Goal: Communication & Community: Answer question/provide support

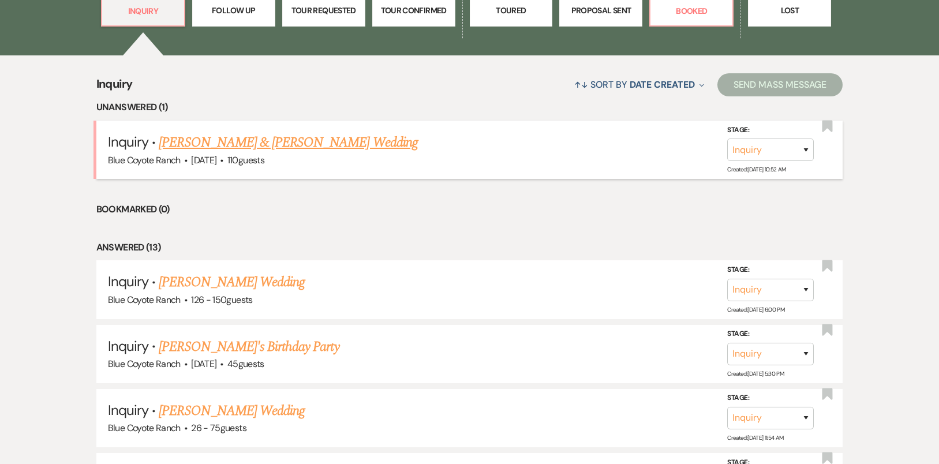
click at [246, 140] on link "[PERSON_NAME] & [PERSON_NAME] Wedding" at bounding box center [288, 142] width 259 height 21
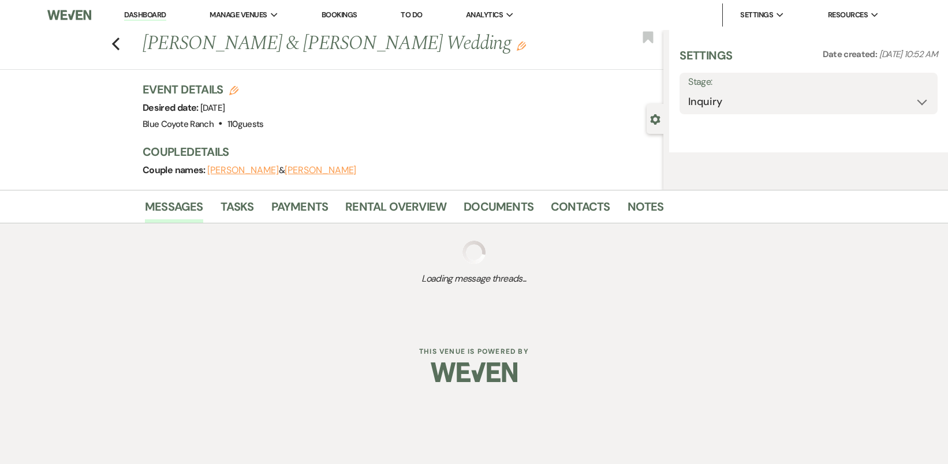
select select "5"
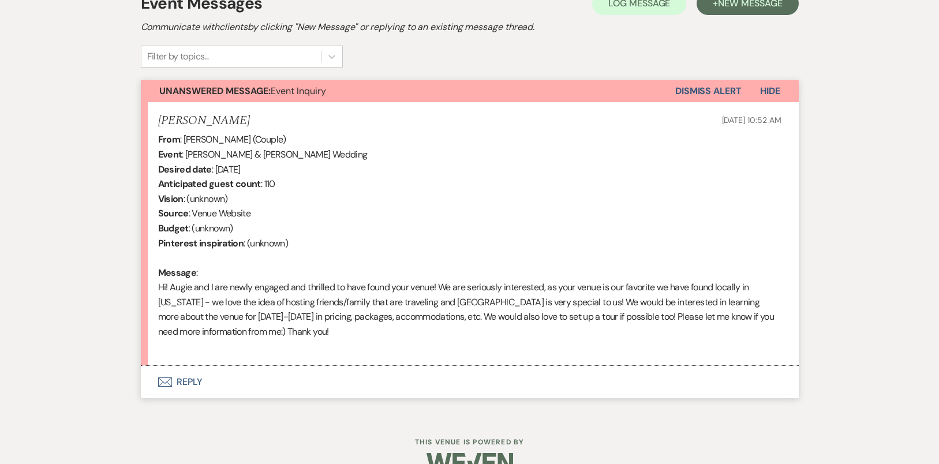
scroll to position [375, 0]
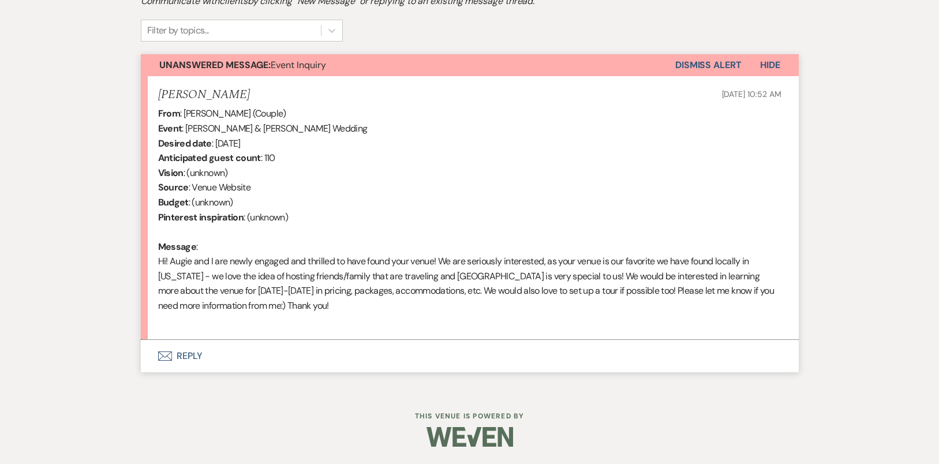
click at [184, 357] on button "Envelope Reply" at bounding box center [470, 356] width 658 height 32
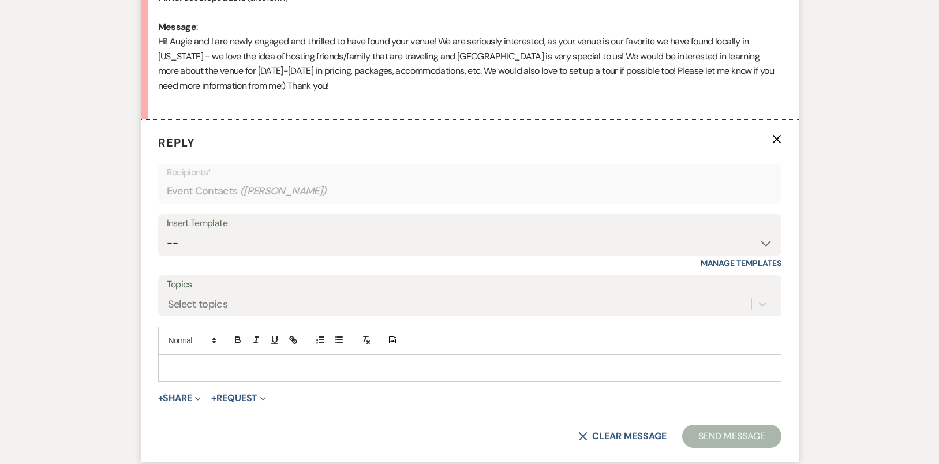
scroll to position [596, 0]
click at [187, 363] on p at bounding box center [469, 367] width 605 height 13
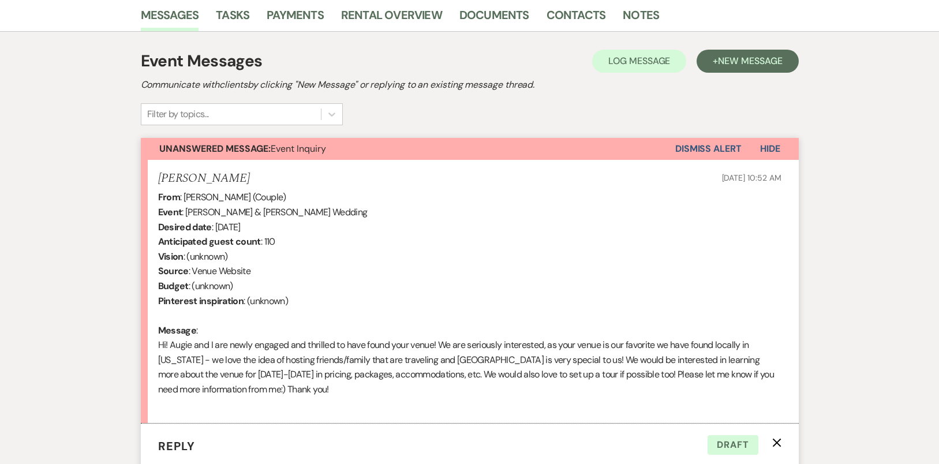
scroll to position [292, 0]
drag, startPoint x: 240, startPoint y: 177, endPoint x: 162, endPoint y: 178, distance: 77.9
click at [161, 178] on div "[PERSON_NAME] [DATE] 10:52 AM" at bounding box center [469, 178] width 623 height 14
copy h5 "[PERSON_NAME]"
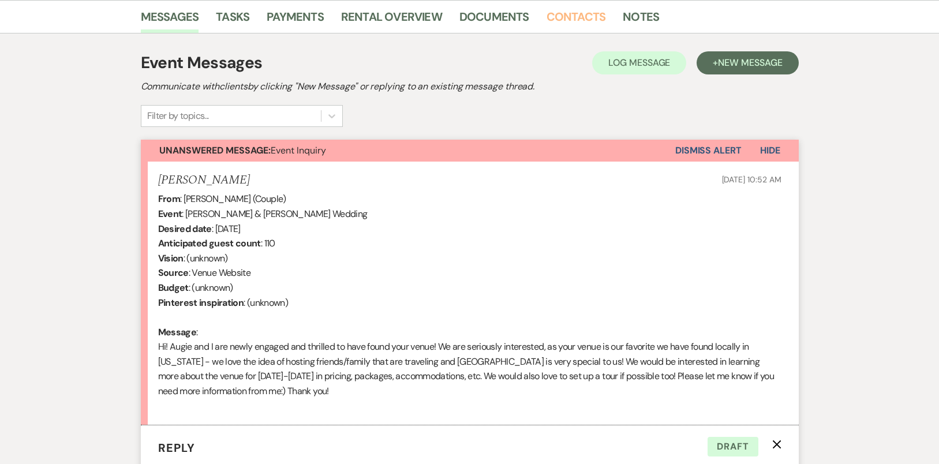
click at [559, 24] on link "Contacts" at bounding box center [575, 20] width 59 height 25
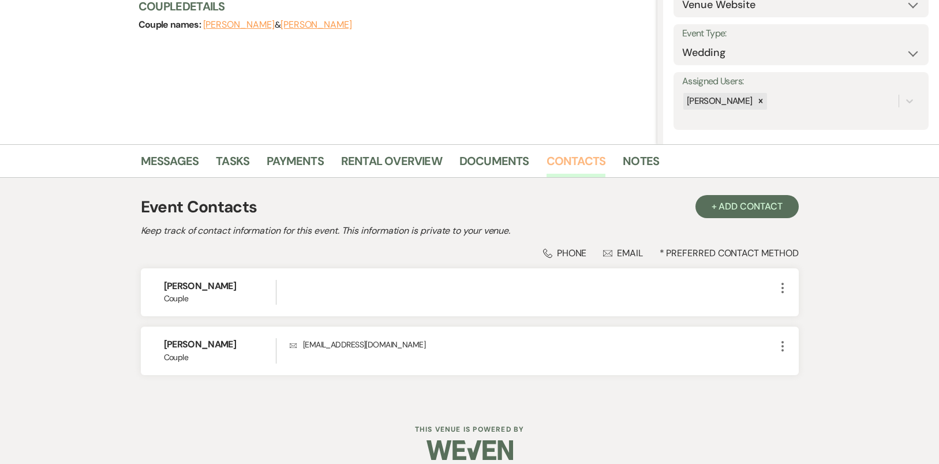
scroll to position [158, 0]
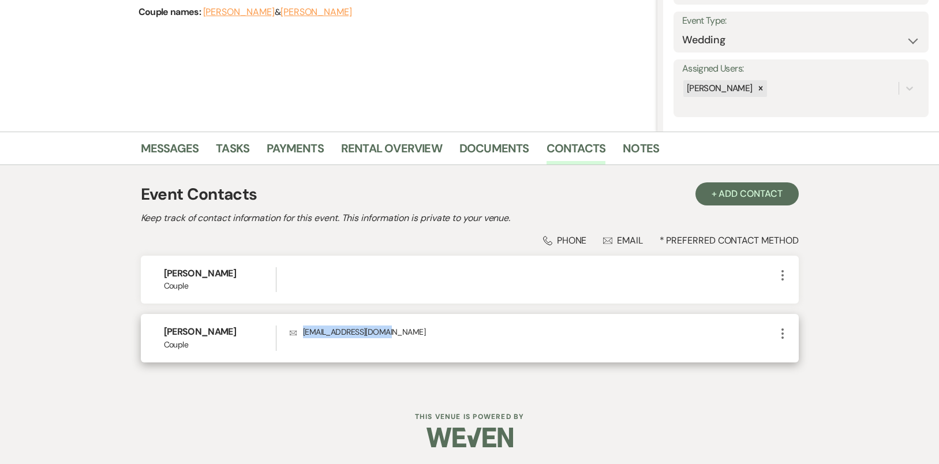
drag, startPoint x: 377, startPoint y: 336, endPoint x: 304, endPoint y: 336, distance: 73.3
click at [304, 336] on p "Envelope [EMAIL_ADDRESS][DOMAIN_NAME]" at bounding box center [532, 331] width 485 height 13
copy p "[EMAIL_ADDRESS][DOMAIN_NAME]"
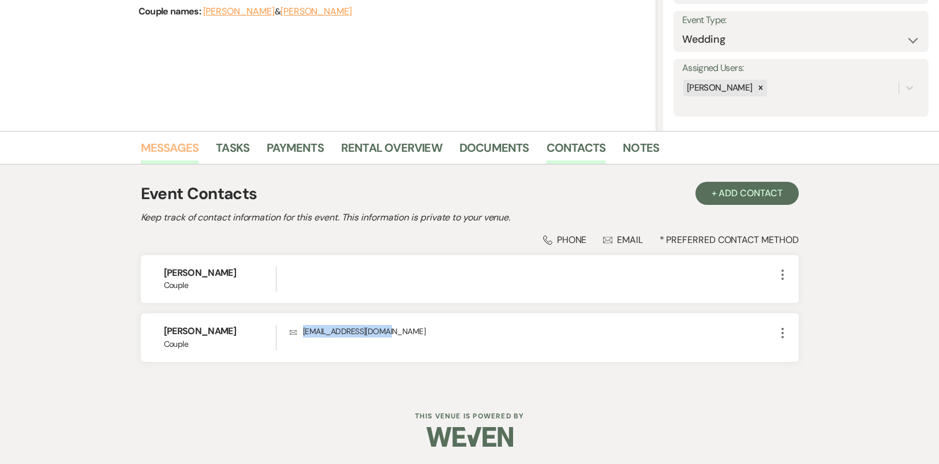
click at [194, 144] on link "Messages" at bounding box center [170, 150] width 58 height 25
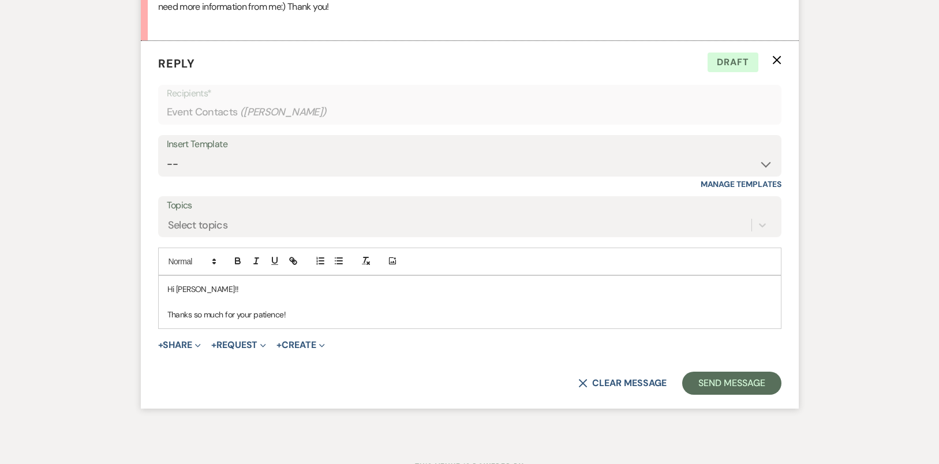
scroll to position [724, 0]
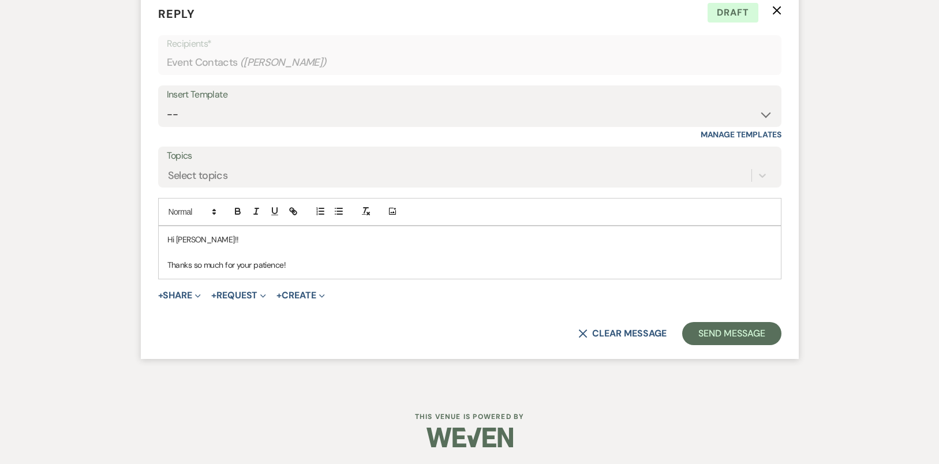
click at [330, 265] on p "Thanks so much for your patience!" at bounding box center [469, 265] width 605 height 13
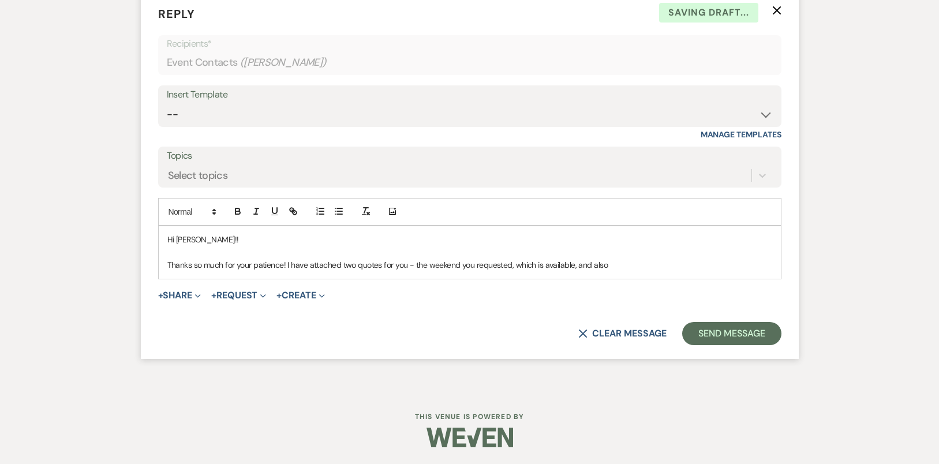
click at [650, 264] on p "Thanks so much for your patience! I have attached two quotes for you - the week…" at bounding box center [469, 265] width 605 height 13
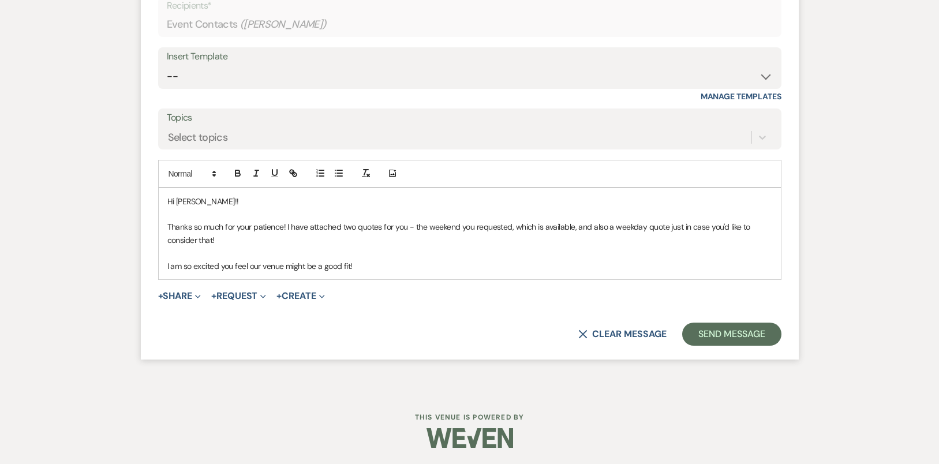
scroll to position [762, 0]
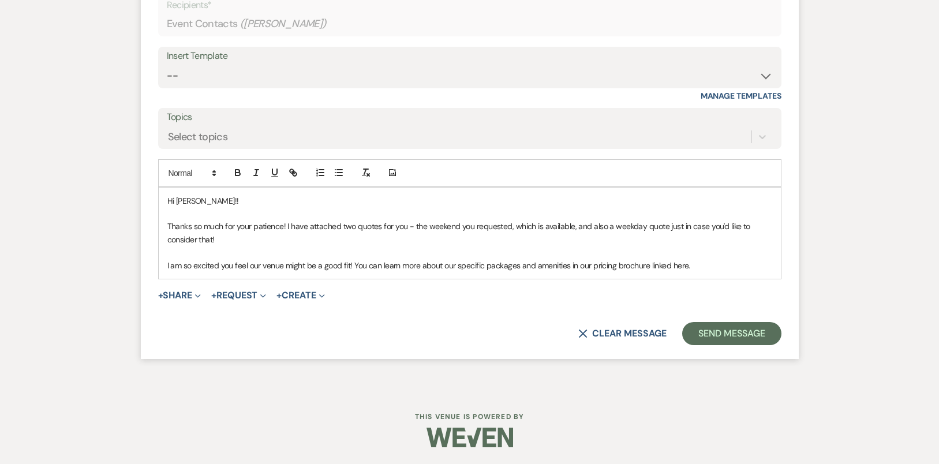
drag, startPoint x: 701, startPoint y: 268, endPoint x: 591, endPoint y: 268, distance: 109.6
click at [591, 268] on p "I am so excited you feel our venue might be a good fit! You can learn more abou…" at bounding box center [469, 265] width 605 height 13
click at [298, 173] on button "button" at bounding box center [293, 173] width 16 height 14
paste input "[URL][DOMAIN_NAME]"
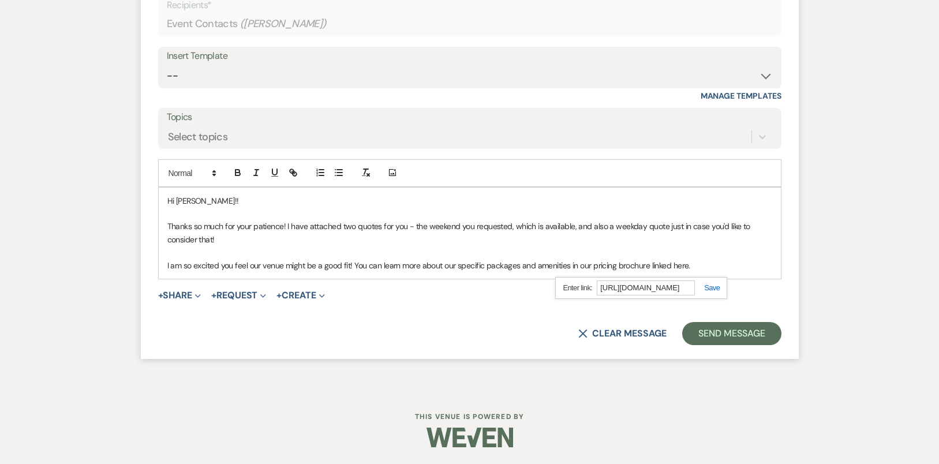
click at [716, 287] on link at bounding box center [707, 287] width 25 height 9
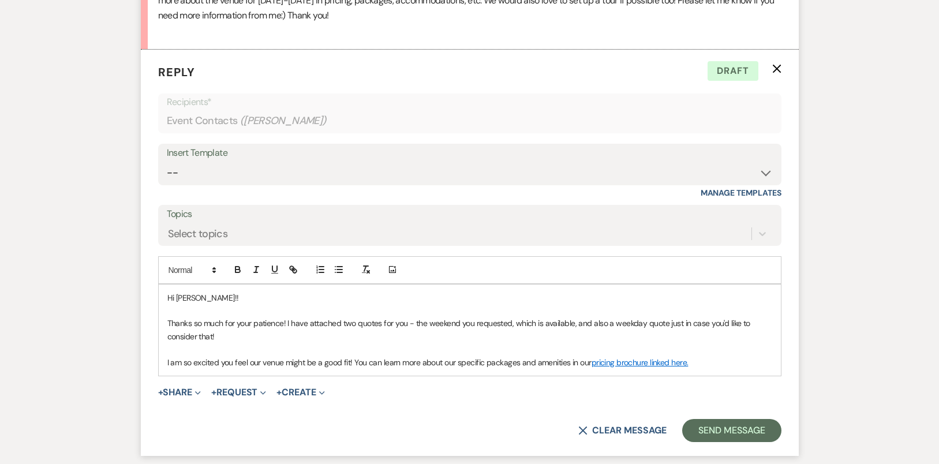
scroll to position [729, 0]
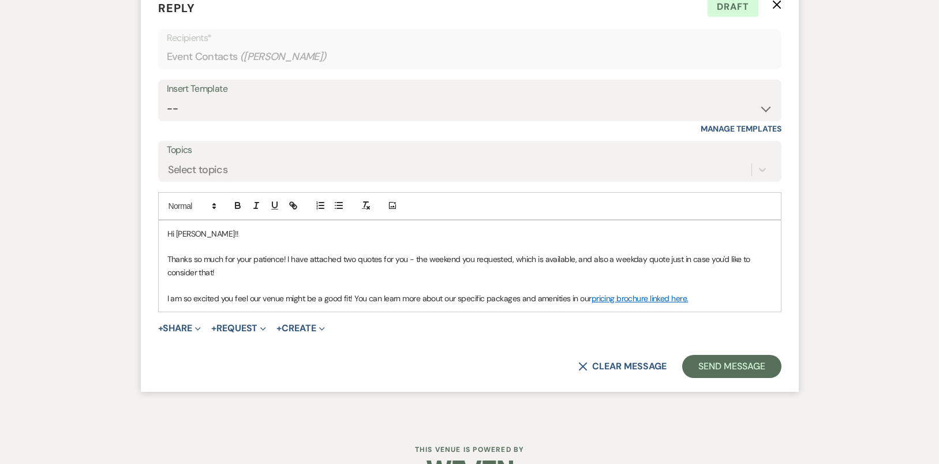
click at [732, 298] on p "I am so excited you feel our venue might be a good fit! You can learn more abou…" at bounding box center [469, 298] width 605 height 13
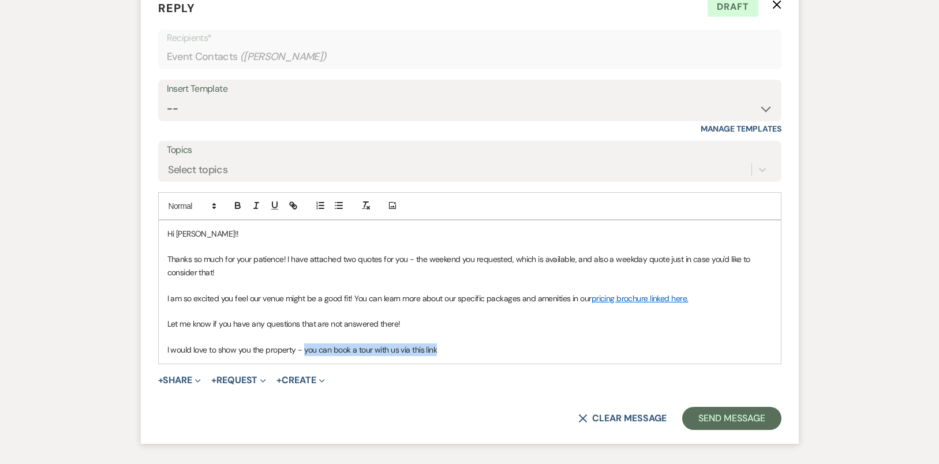
drag, startPoint x: 471, startPoint y: 348, endPoint x: 314, endPoint y: 252, distance: 183.9
click at [304, 353] on p "I would love to show you the property - you can book a tour with us via this li…" at bounding box center [469, 349] width 605 height 13
click at [291, 202] on icon "button" at bounding box center [292, 204] width 4 height 4
paste input "[URL][DOMAIN_NAME]"
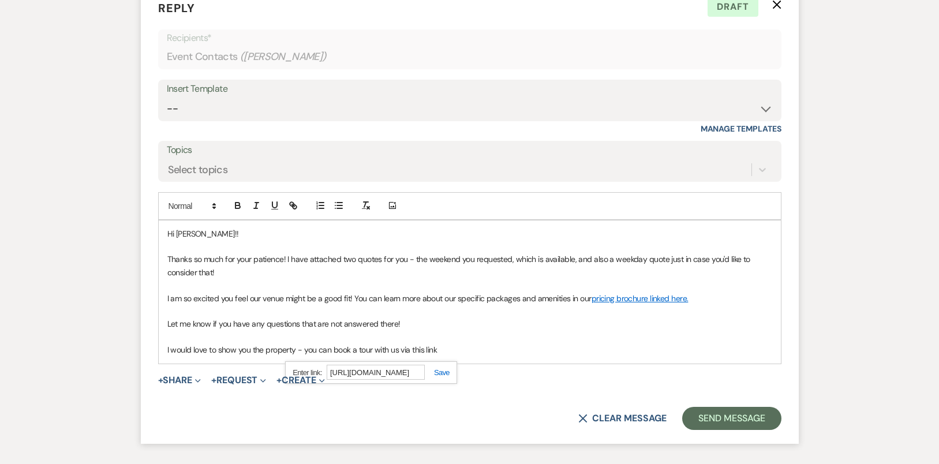
click at [441, 375] on link at bounding box center [437, 372] width 25 height 9
click at [445, 352] on p "I would love to show you the property - you can book a tour with us via this li…" at bounding box center [469, 349] width 605 height 13
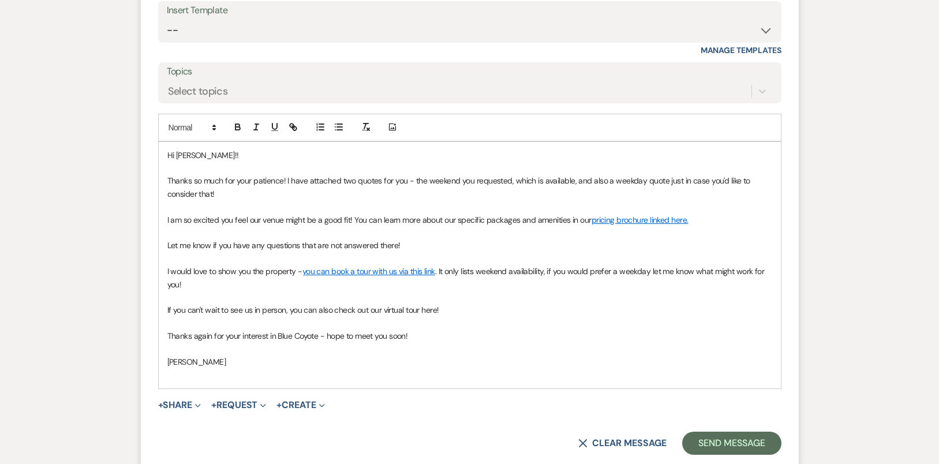
scroll to position [808, 0]
drag, startPoint x: 458, startPoint y: 311, endPoint x: 334, endPoint y: 313, distance: 123.5
click at [334, 313] on p "If you can't wait to see us in person, you can also check out our virtual tour …" at bounding box center [469, 309] width 605 height 13
click at [297, 130] on icon "button" at bounding box center [293, 126] width 10 height 10
paste input "[URL][DOMAIN_NAME]"
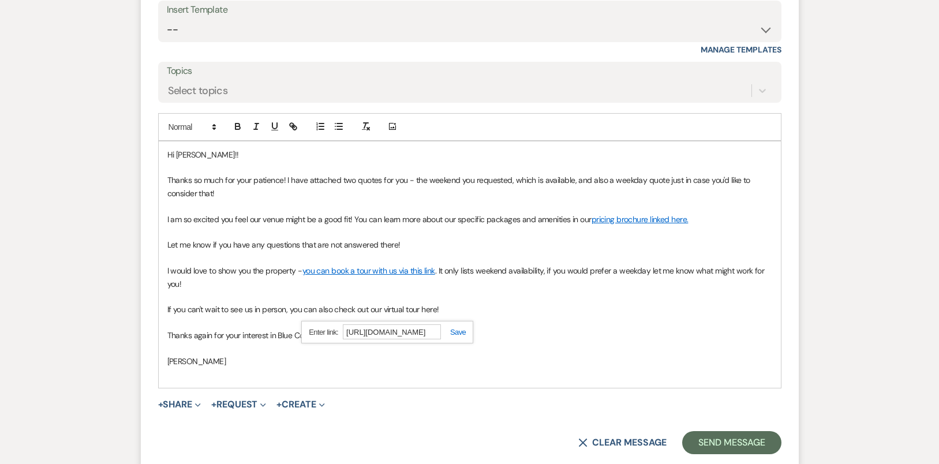
scroll to position [0, 12]
type input "[URL][DOMAIN_NAME]"
click at [463, 340] on div "[URL][DOMAIN_NAME]" at bounding box center [387, 332] width 172 height 23
click at [462, 333] on link at bounding box center [453, 332] width 25 height 9
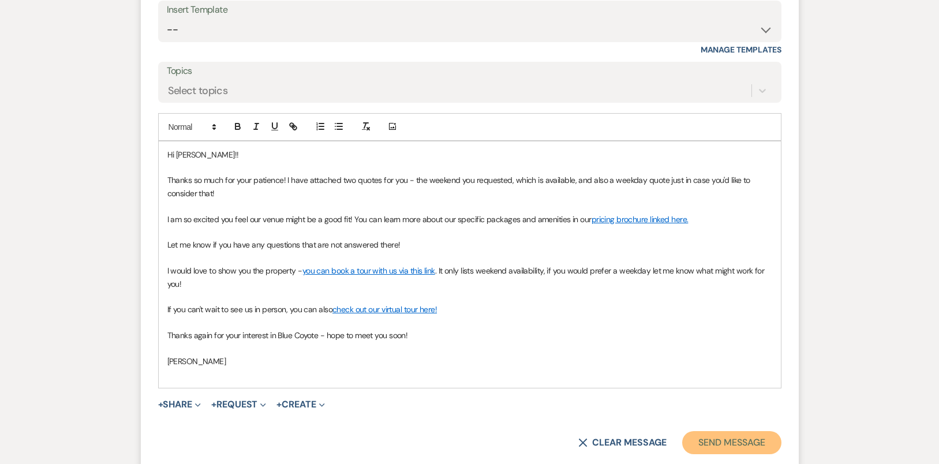
click at [748, 441] on button "Send Message" at bounding box center [731, 442] width 99 height 23
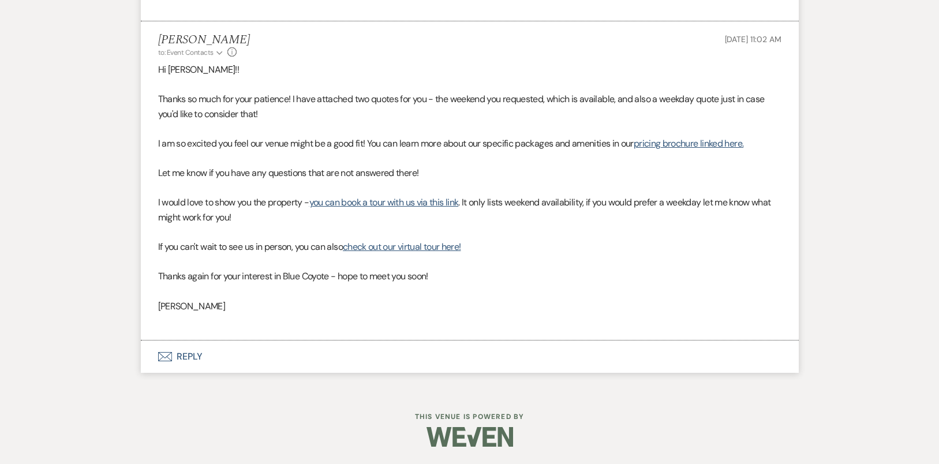
scroll to position [694, 0]
